Goal: Find specific page/section: Find specific page/section

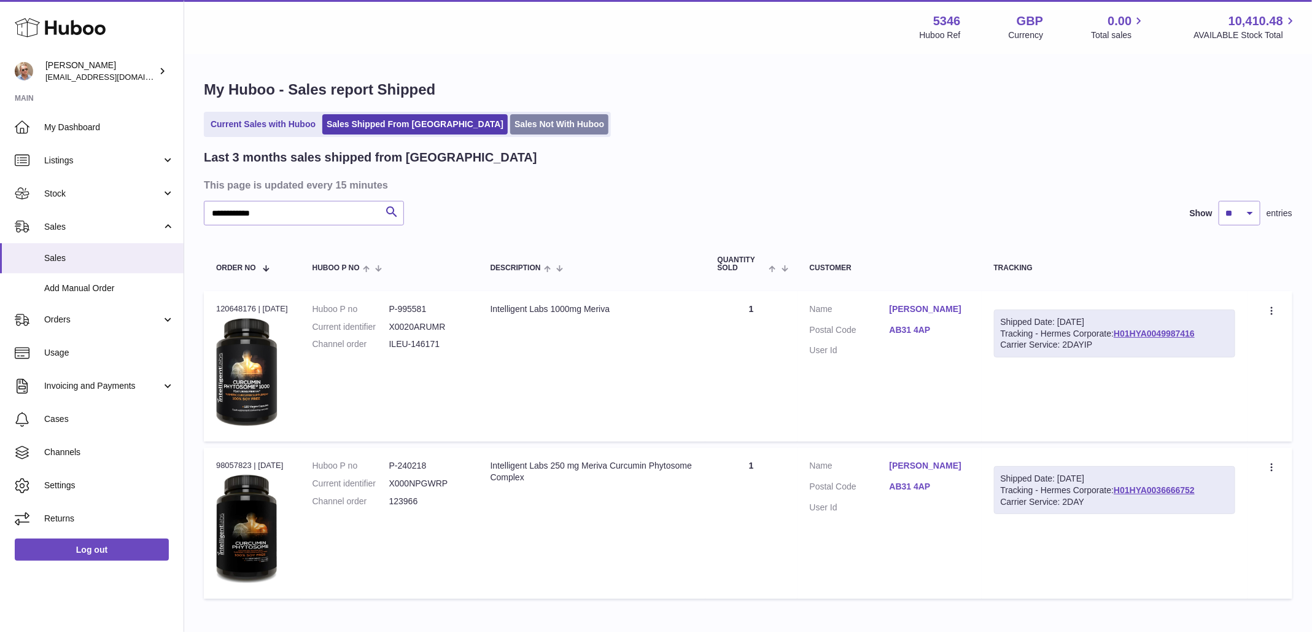
click at [510, 128] on link "Sales Not With Huboo" at bounding box center [559, 124] width 98 height 20
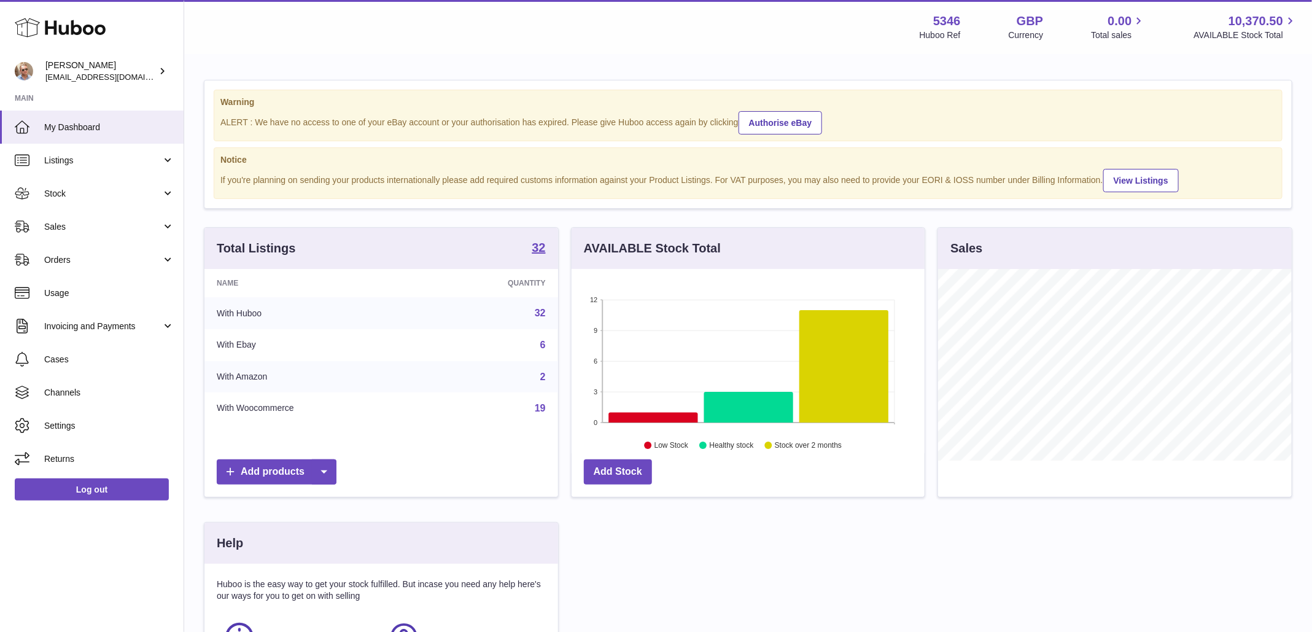
scroll to position [192, 354]
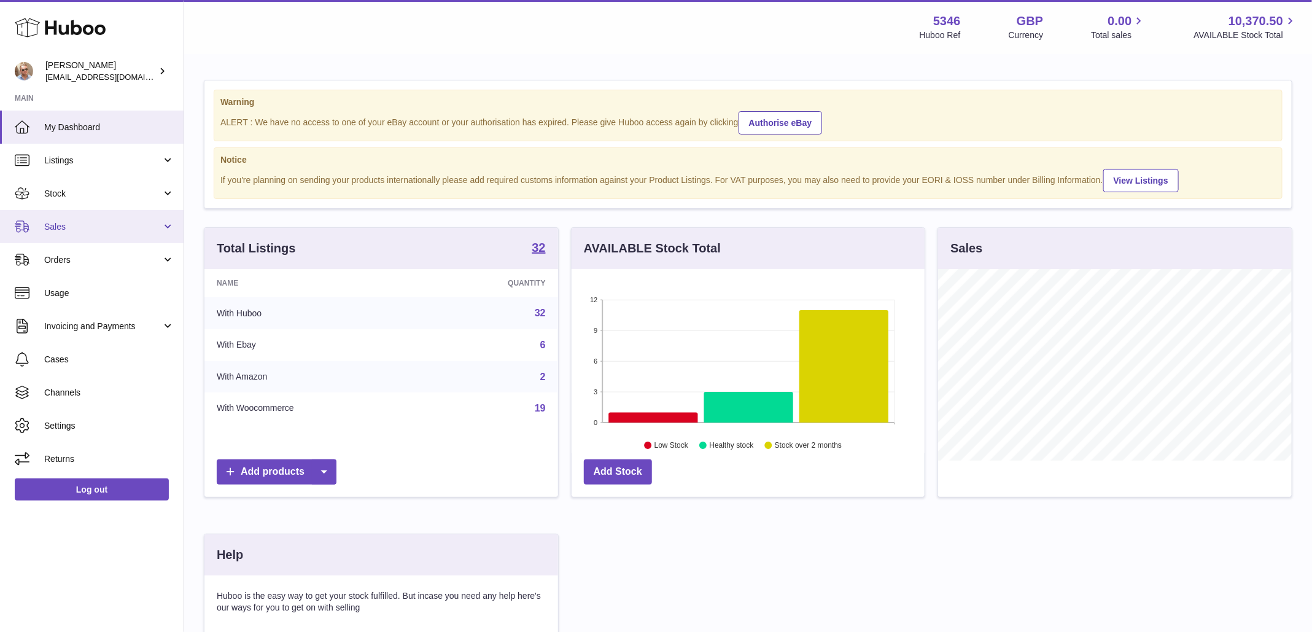
click at [109, 226] on span "Sales" at bounding box center [102, 227] width 117 height 12
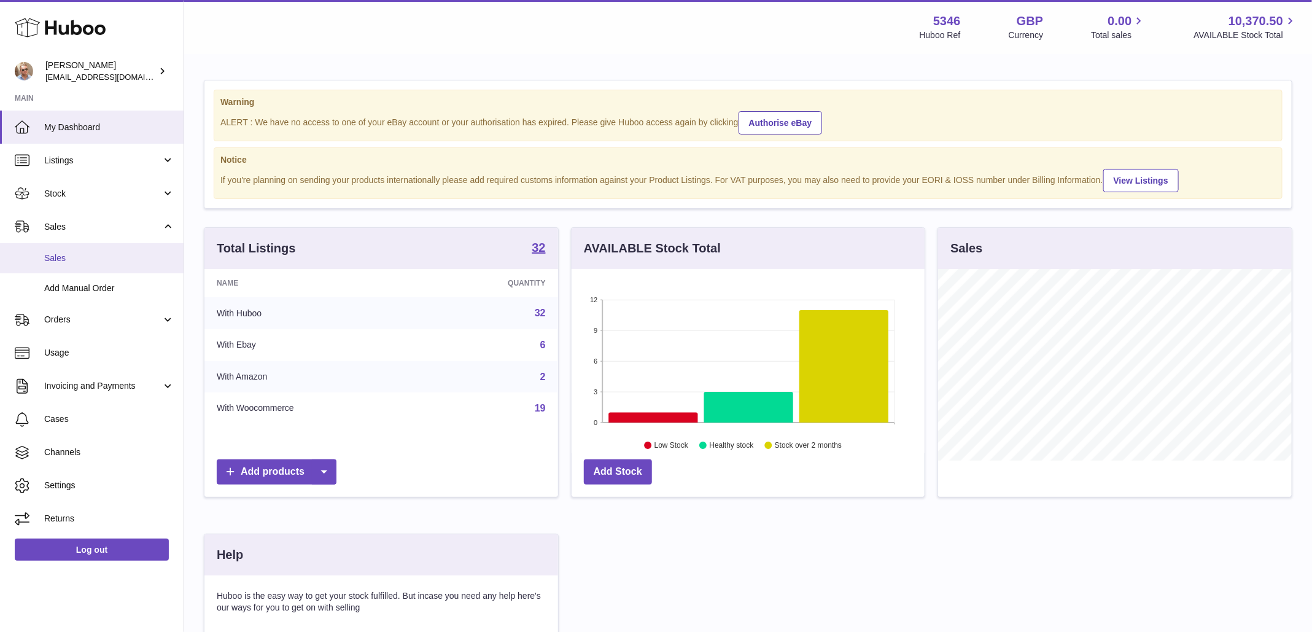
click at [107, 270] on link "Sales" at bounding box center [92, 258] width 184 height 30
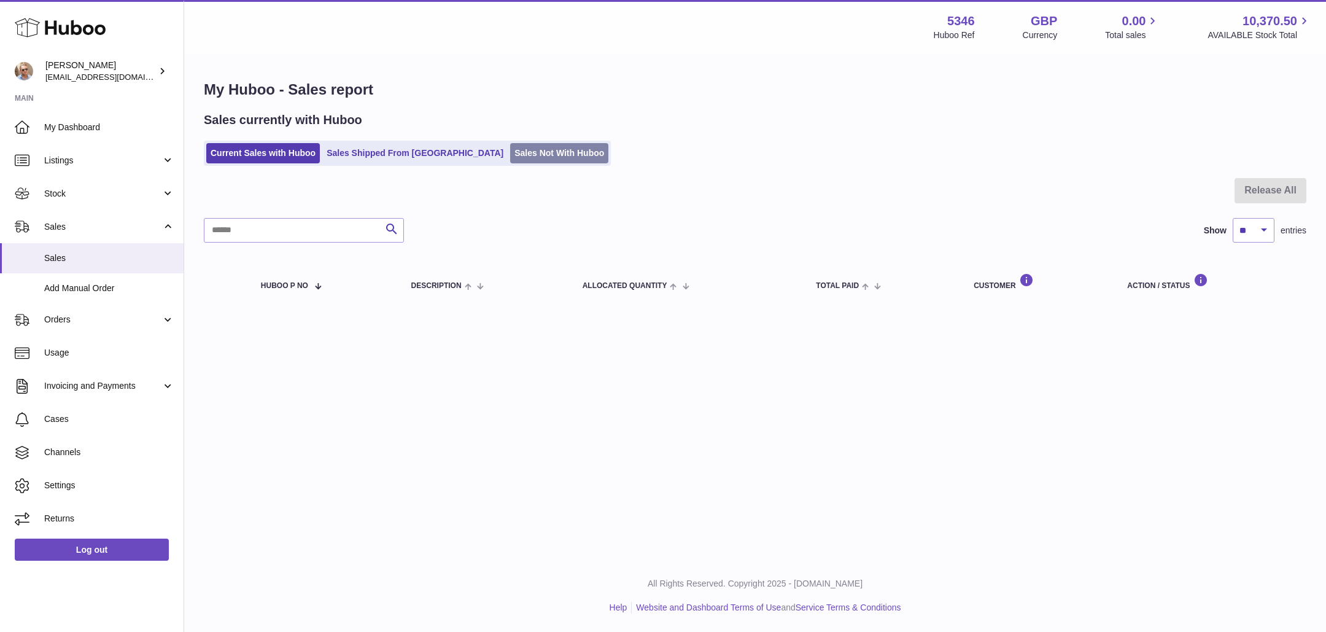
click at [510, 158] on link "Sales Not With Huboo" at bounding box center [559, 153] width 98 height 20
